Goal: Task Accomplishment & Management: Use online tool/utility

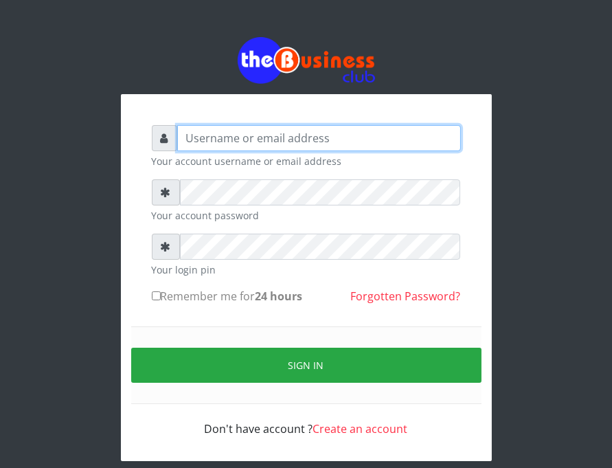
type input "enddy515@gmail.com"
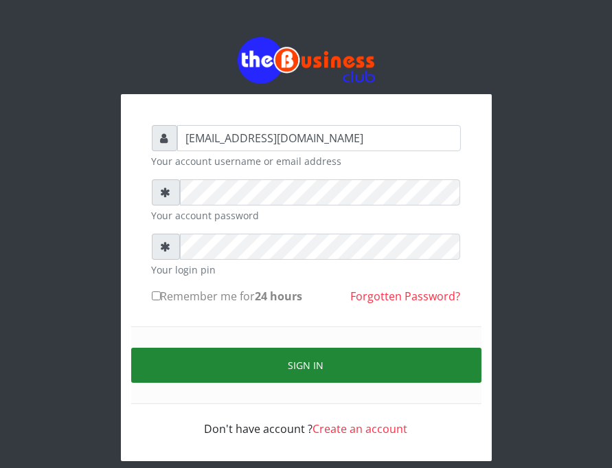
click at [429, 367] on button "Sign in" at bounding box center [306, 364] width 350 height 35
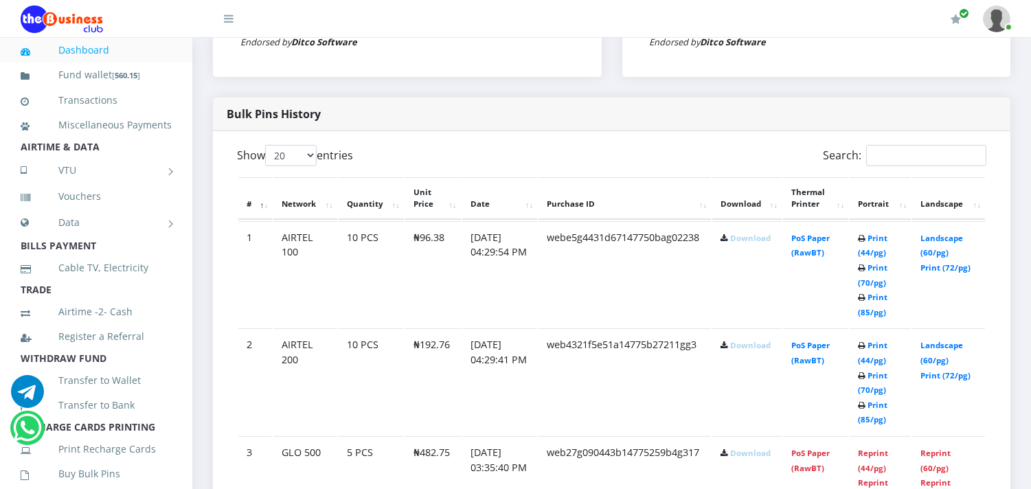
scroll to position [793, 0]
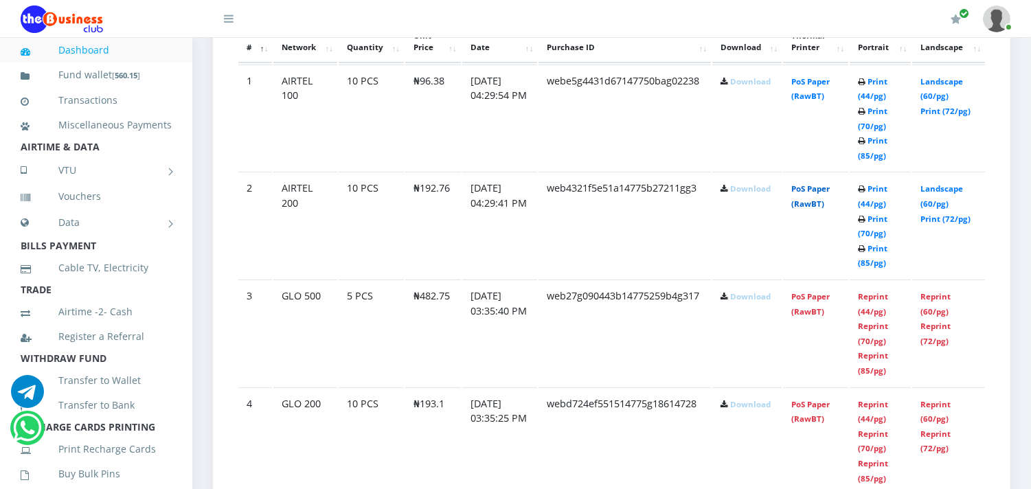
click at [812, 204] on link "PoS Paper (RawBT)" at bounding box center [810, 195] width 38 height 25
click at [820, 95] on link "PoS Paper (RawBT)" at bounding box center [810, 88] width 38 height 25
click at [798, 94] on link "PoS Paper (RawBT)" at bounding box center [810, 88] width 38 height 25
